Goal: Task Accomplishment & Management: Use online tool/utility

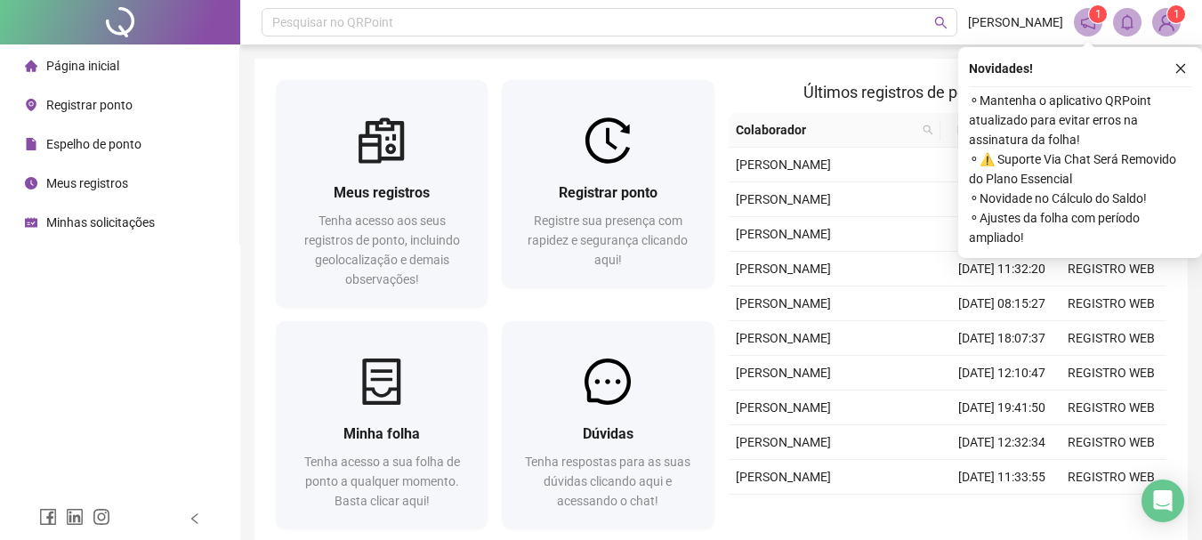
click at [1191, 71] on div "Novidades ! ⚬ Mantenha o aplicativo QRPoint atualizado para evitar erros na ass…" at bounding box center [1080, 152] width 244 height 211
click at [1186, 64] on icon "close" at bounding box center [1181, 68] width 12 height 12
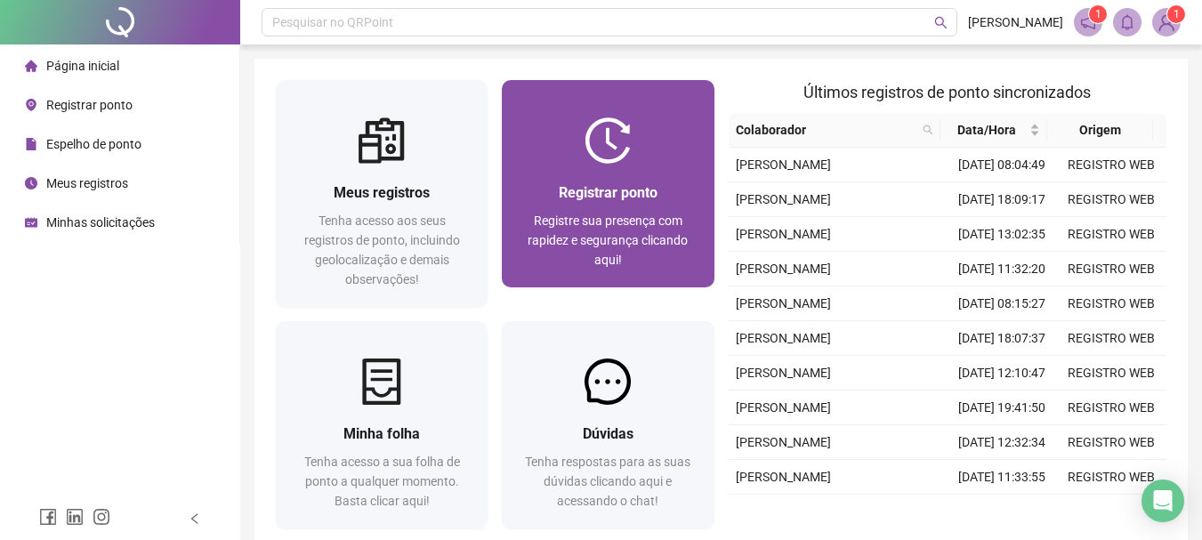
click at [617, 186] on span "Registrar ponto" at bounding box center [608, 192] width 99 height 17
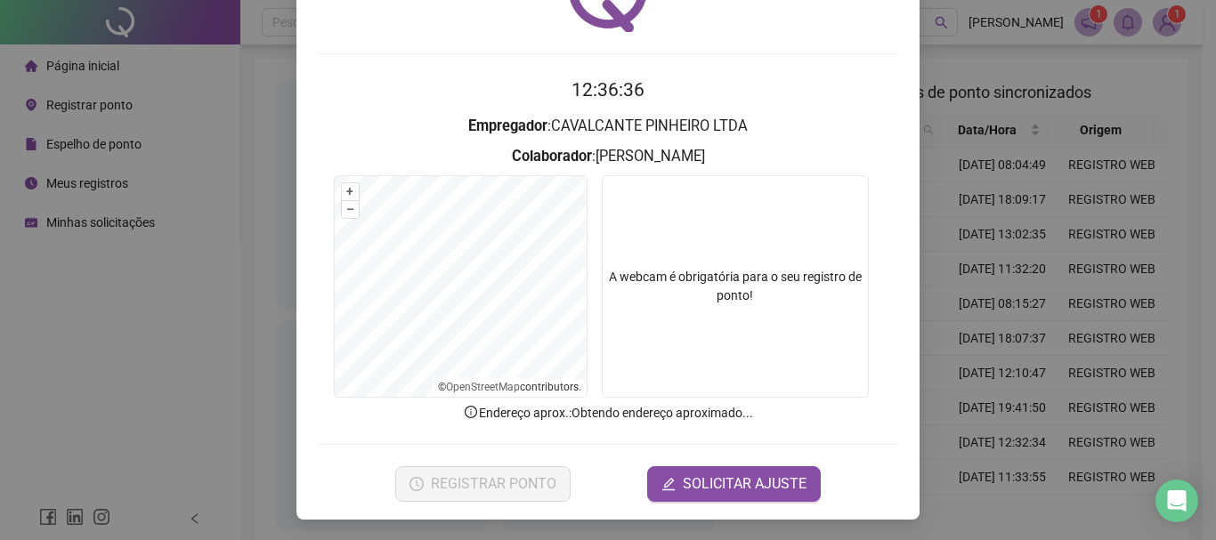
scroll to position [116, 0]
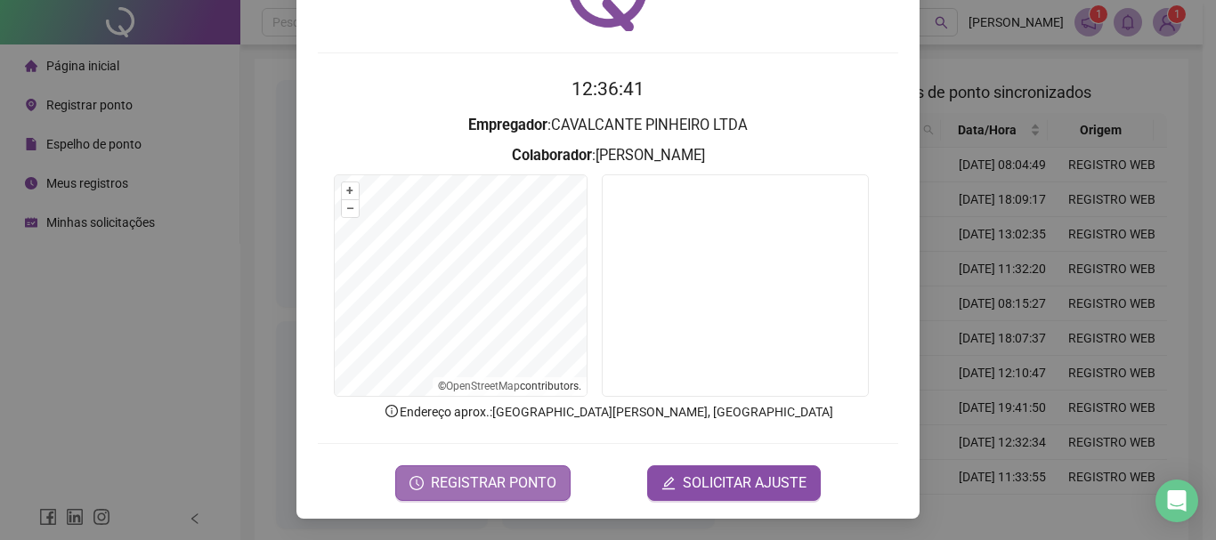
click at [463, 485] on span "REGISTRAR PONTO" at bounding box center [493, 483] width 125 height 21
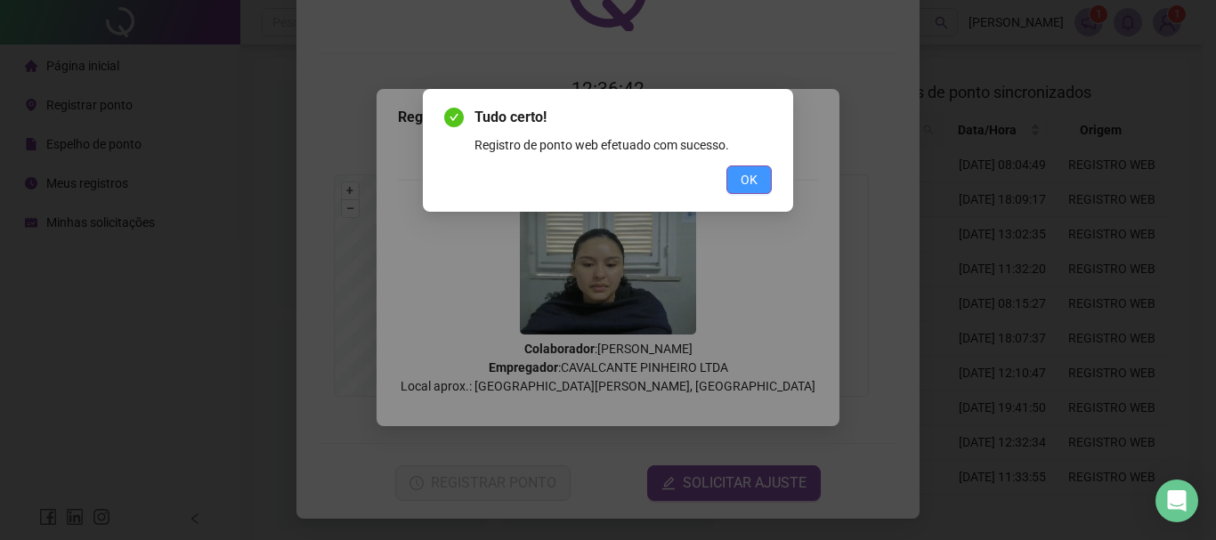
click at [746, 174] on span "OK" at bounding box center [748, 180] width 17 height 20
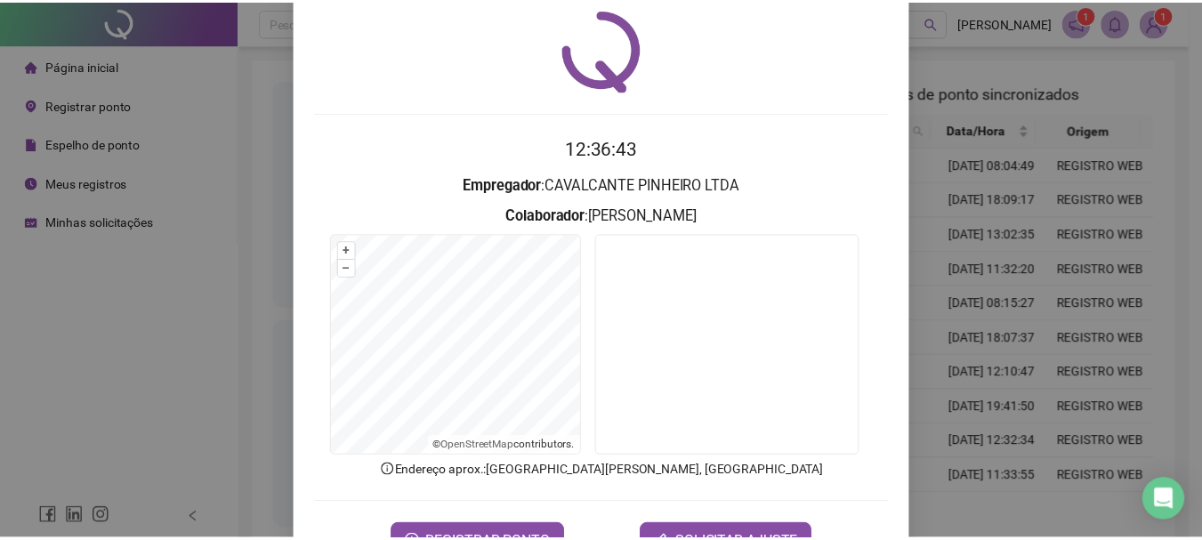
scroll to position [0, 0]
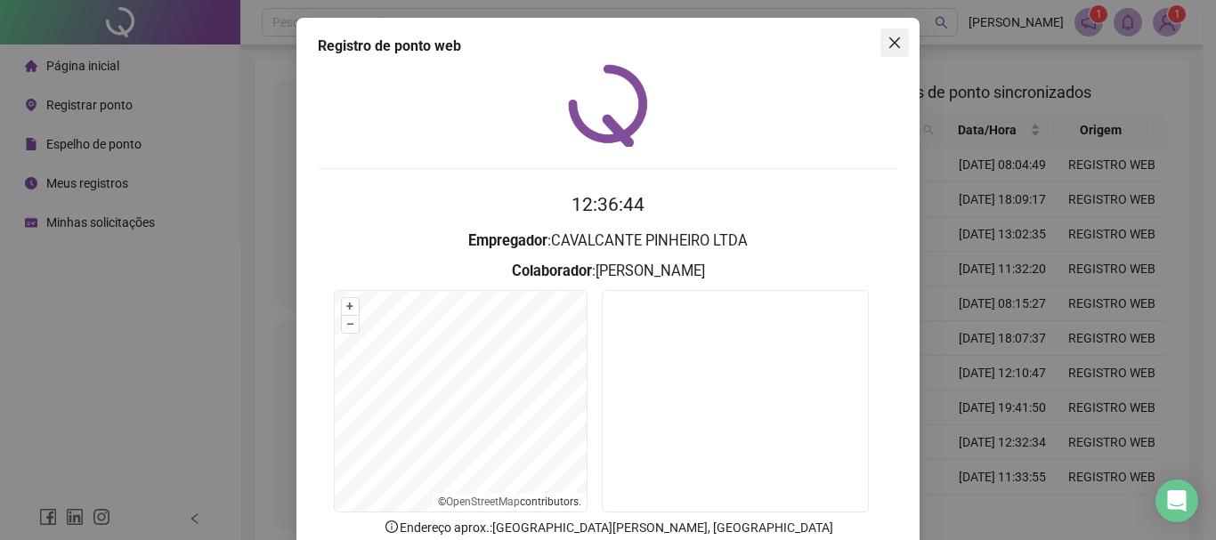
click at [880, 41] on span "Close" at bounding box center [894, 43] width 28 height 14
